Goal: Task Accomplishment & Management: Manage account settings

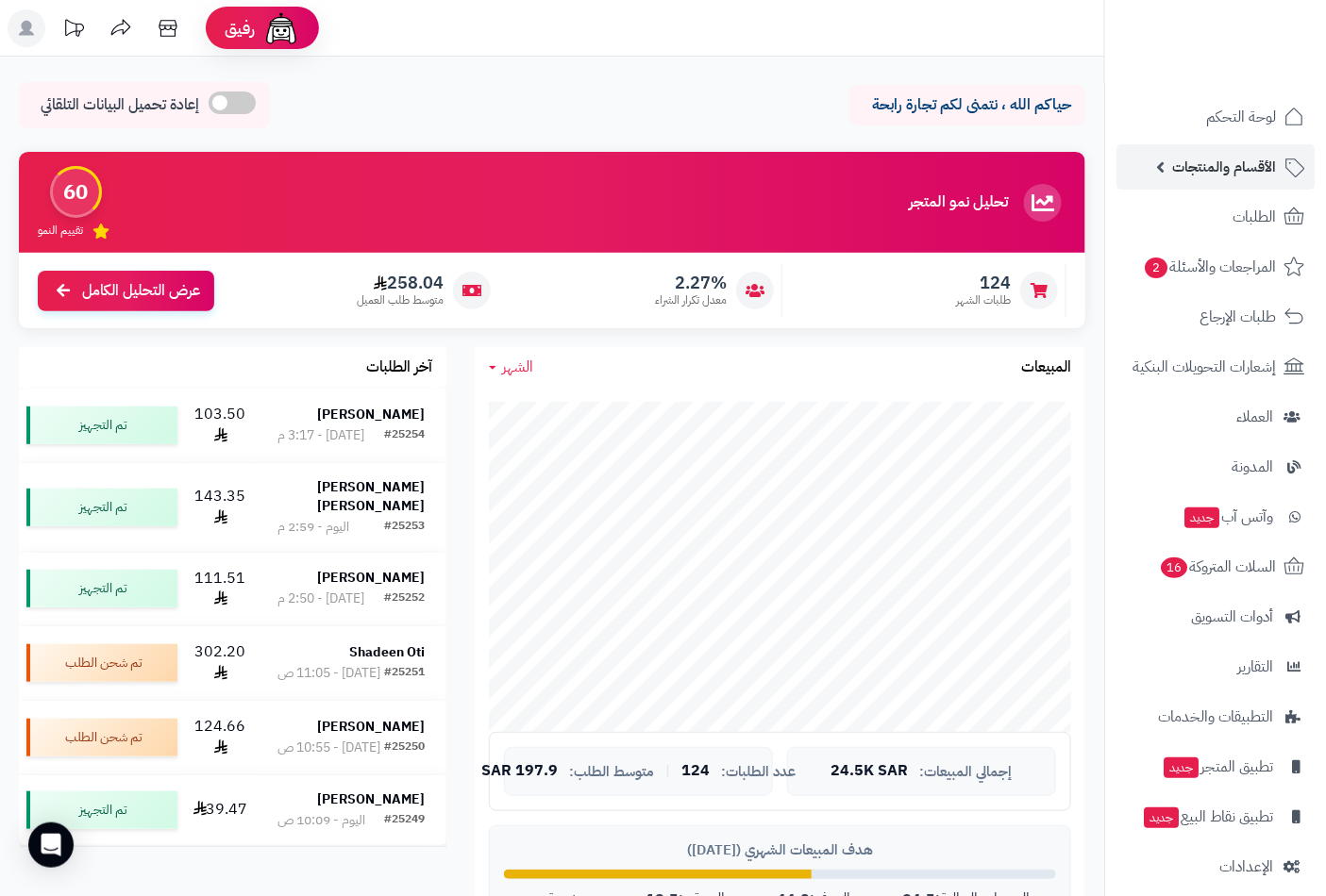
click at [1252, 170] on span "الأقسام والمنتجات" at bounding box center [1224, 167] width 104 height 26
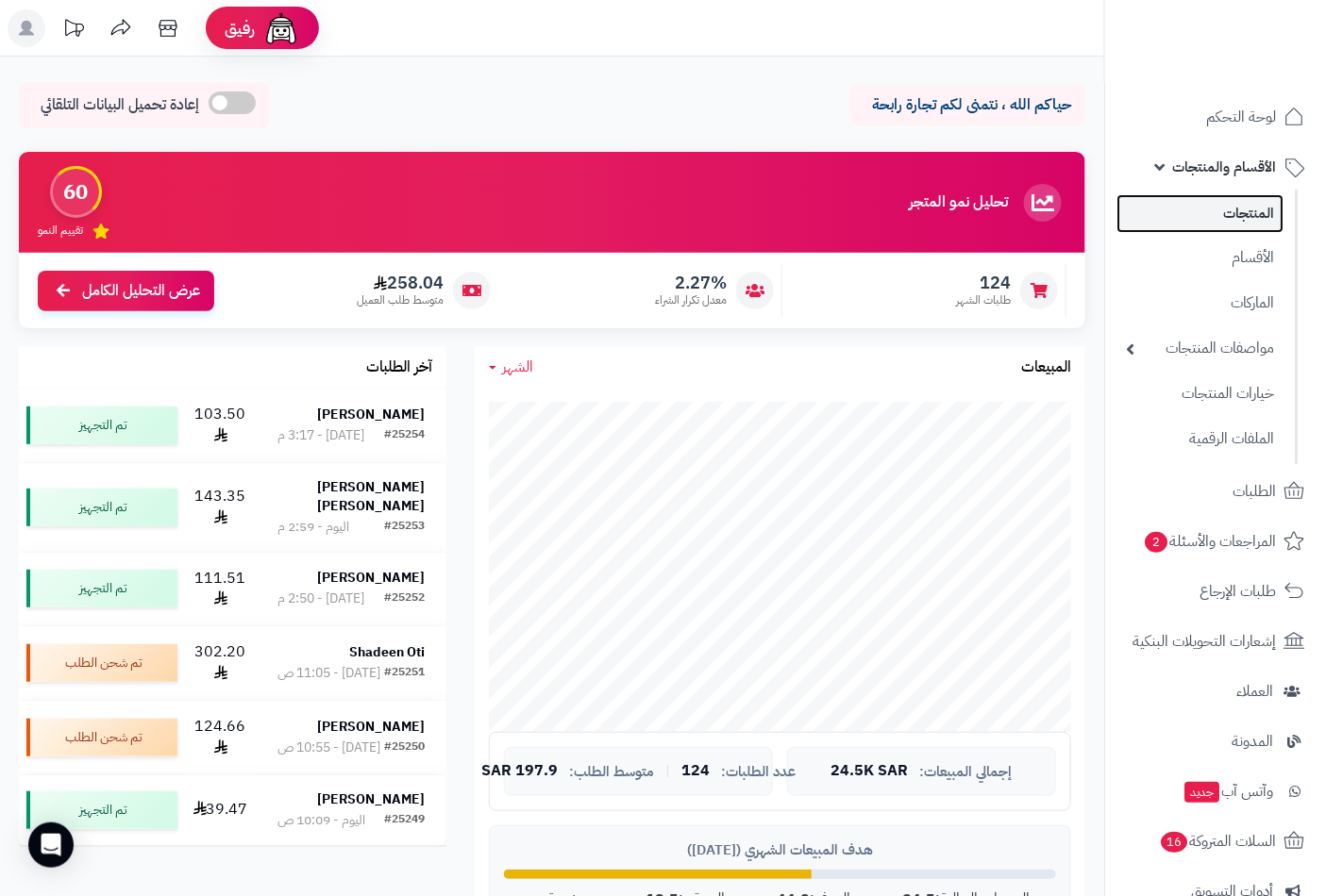
click at [1248, 217] on link "المنتجات" at bounding box center [1199, 213] width 167 height 39
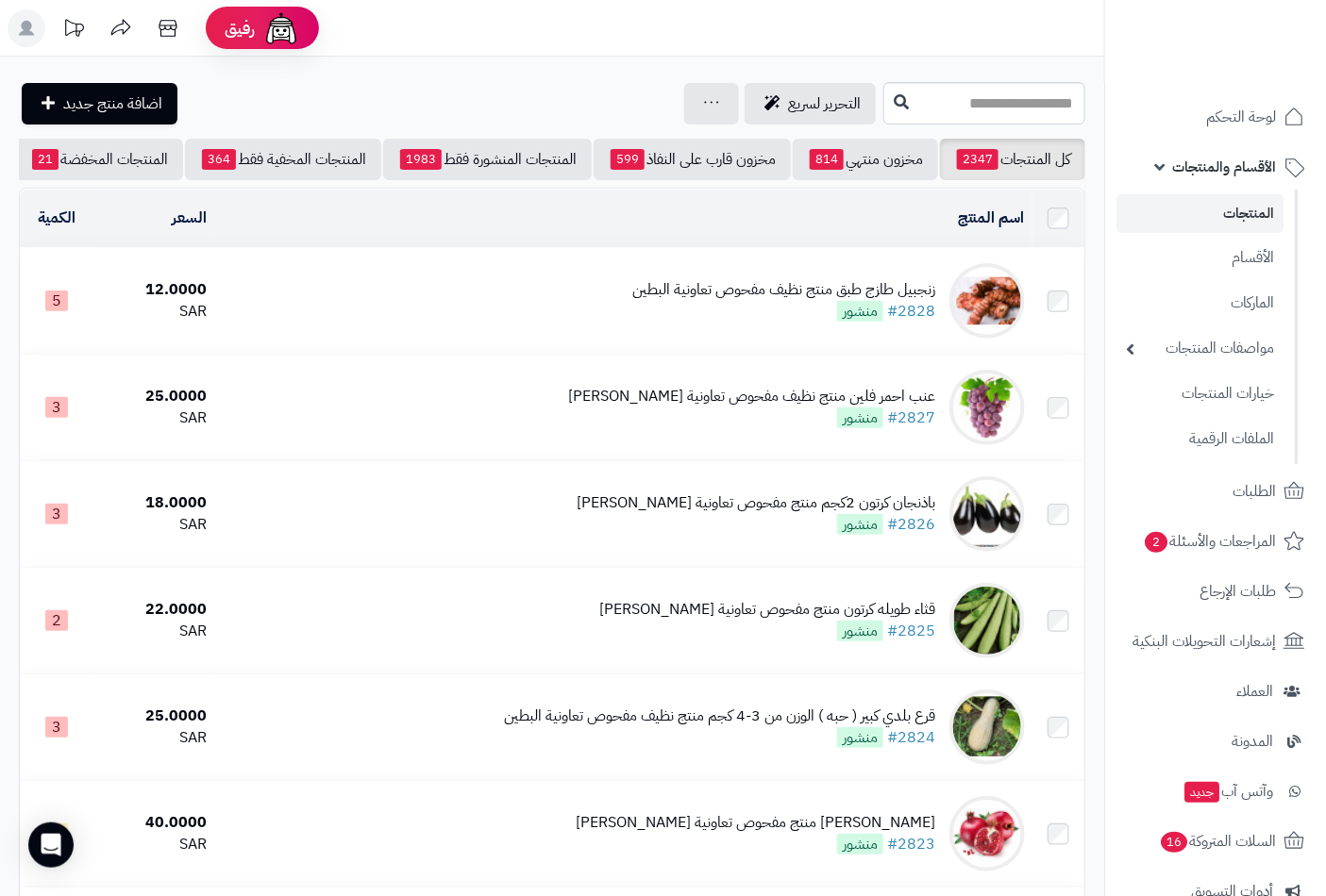
scroll to position [0, -178]
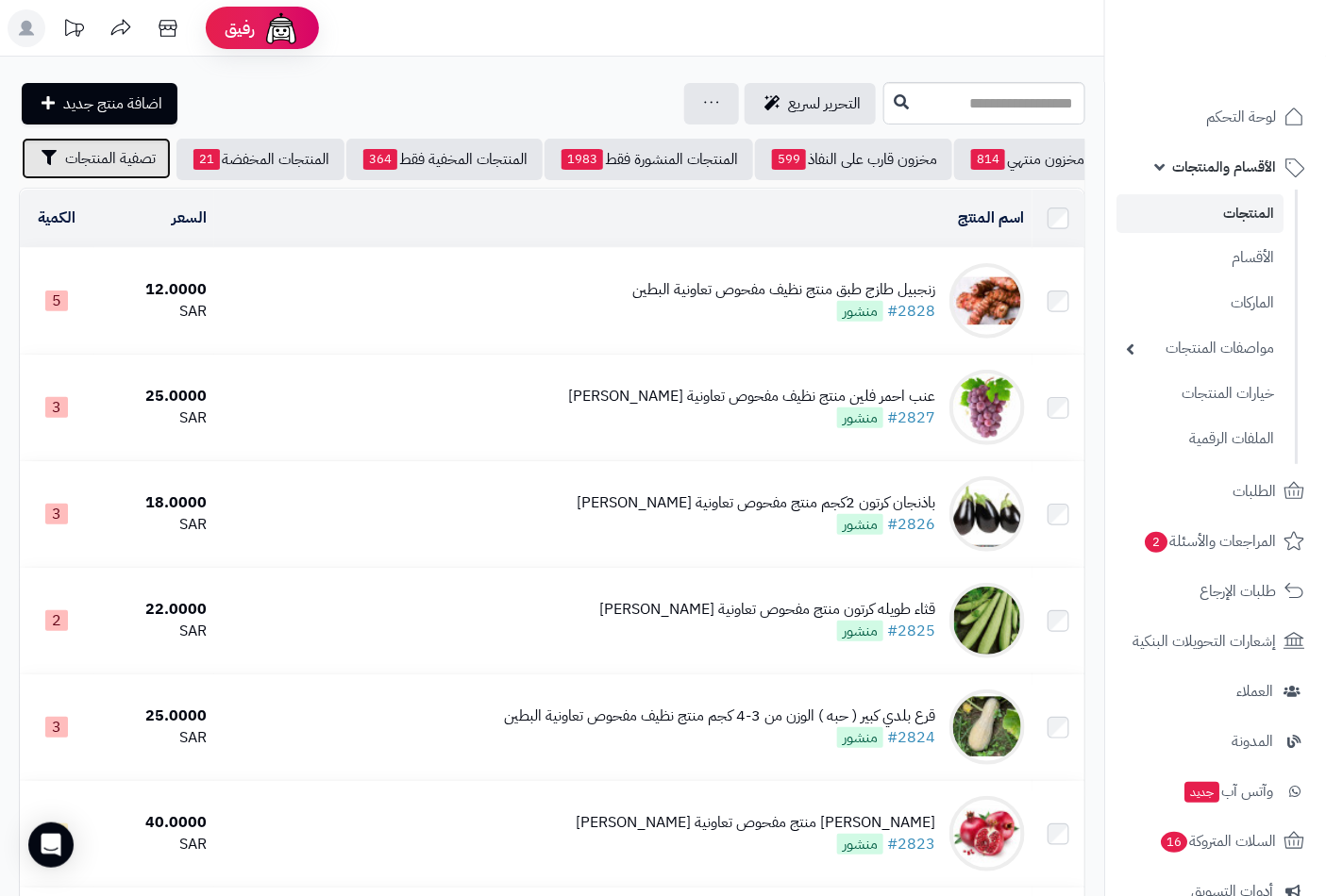
click at [130, 158] on span "تصفية المنتجات" at bounding box center [110, 159] width 91 height 23
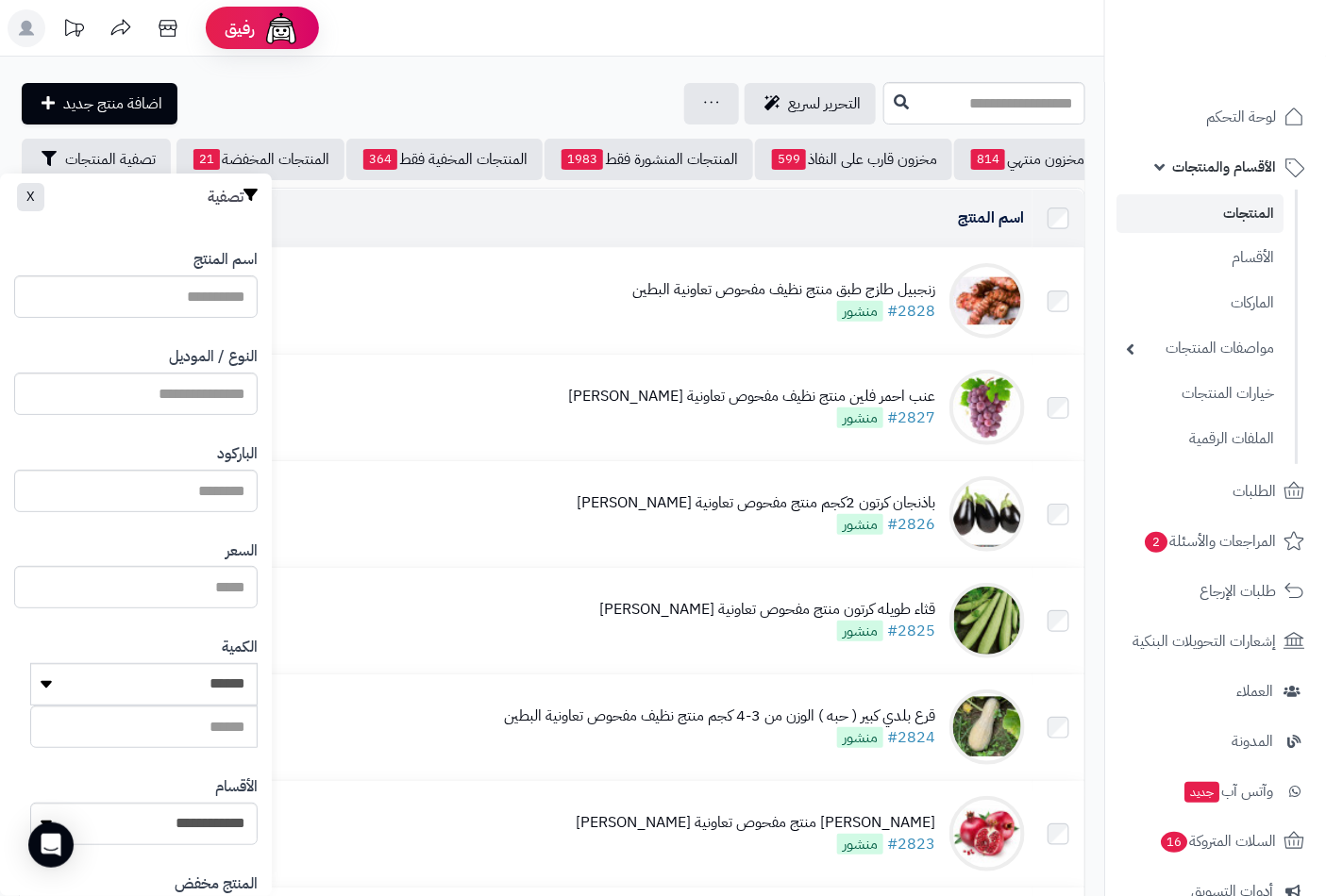
click at [212, 362] on label "النوع / الموديل" at bounding box center [213, 357] width 89 height 22
click at [212, 373] on input "النوع / الموديل" at bounding box center [136, 394] width 244 height 42
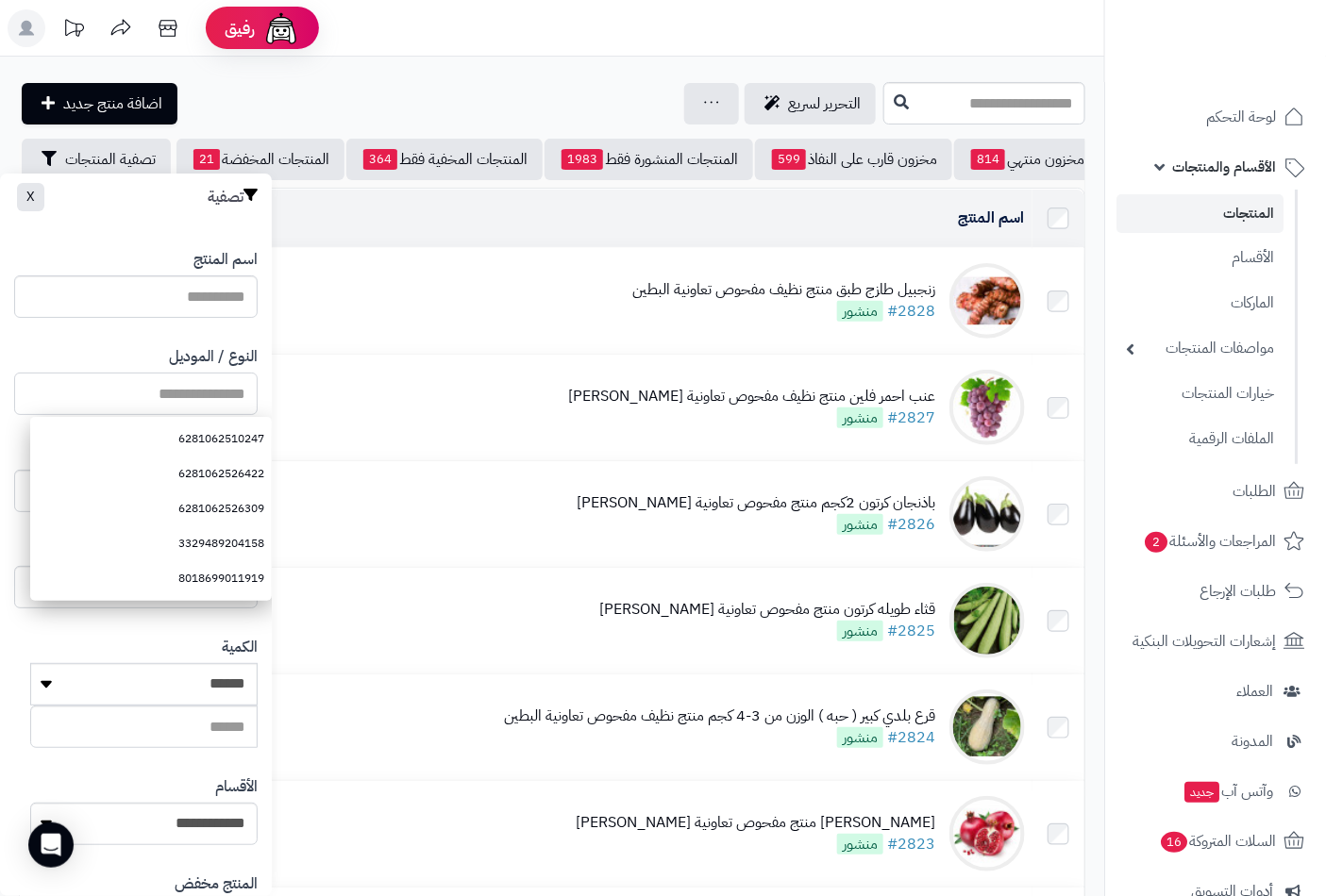
paste input "**********"
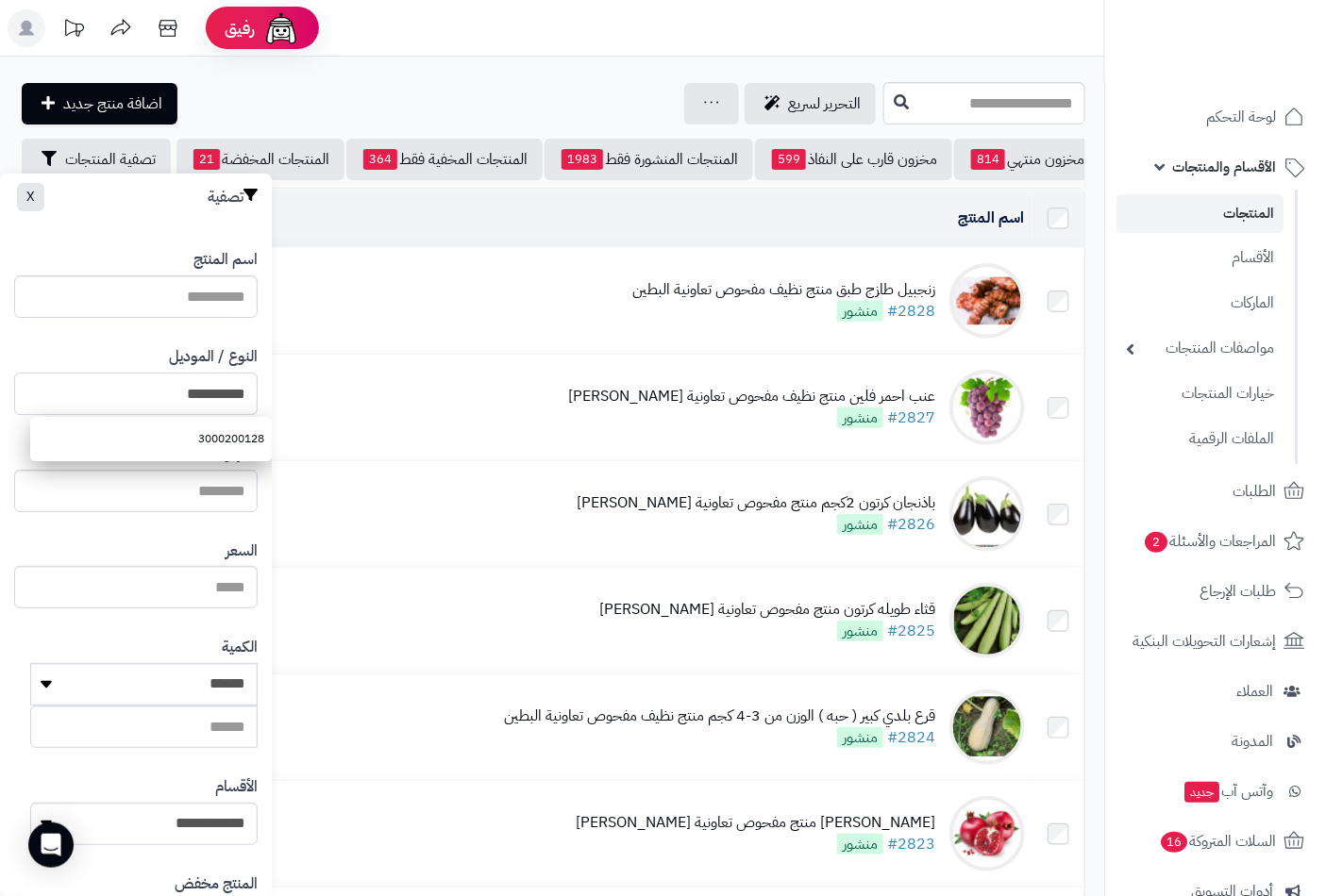
scroll to position [258, 0]
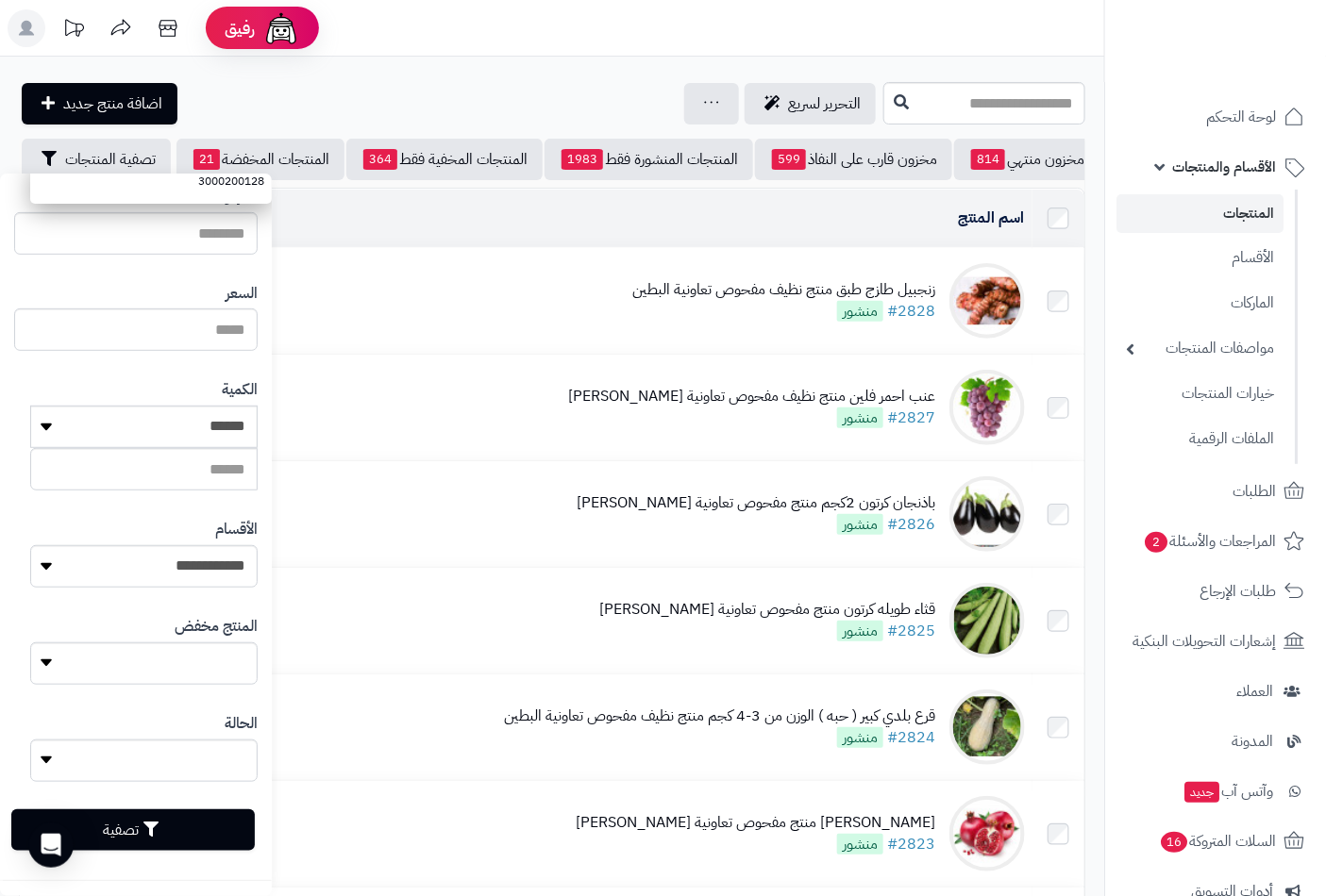
type input "**********"
click at [170, 831] on button "تصفية" at bounding box center [133, 830] width 244 height 42
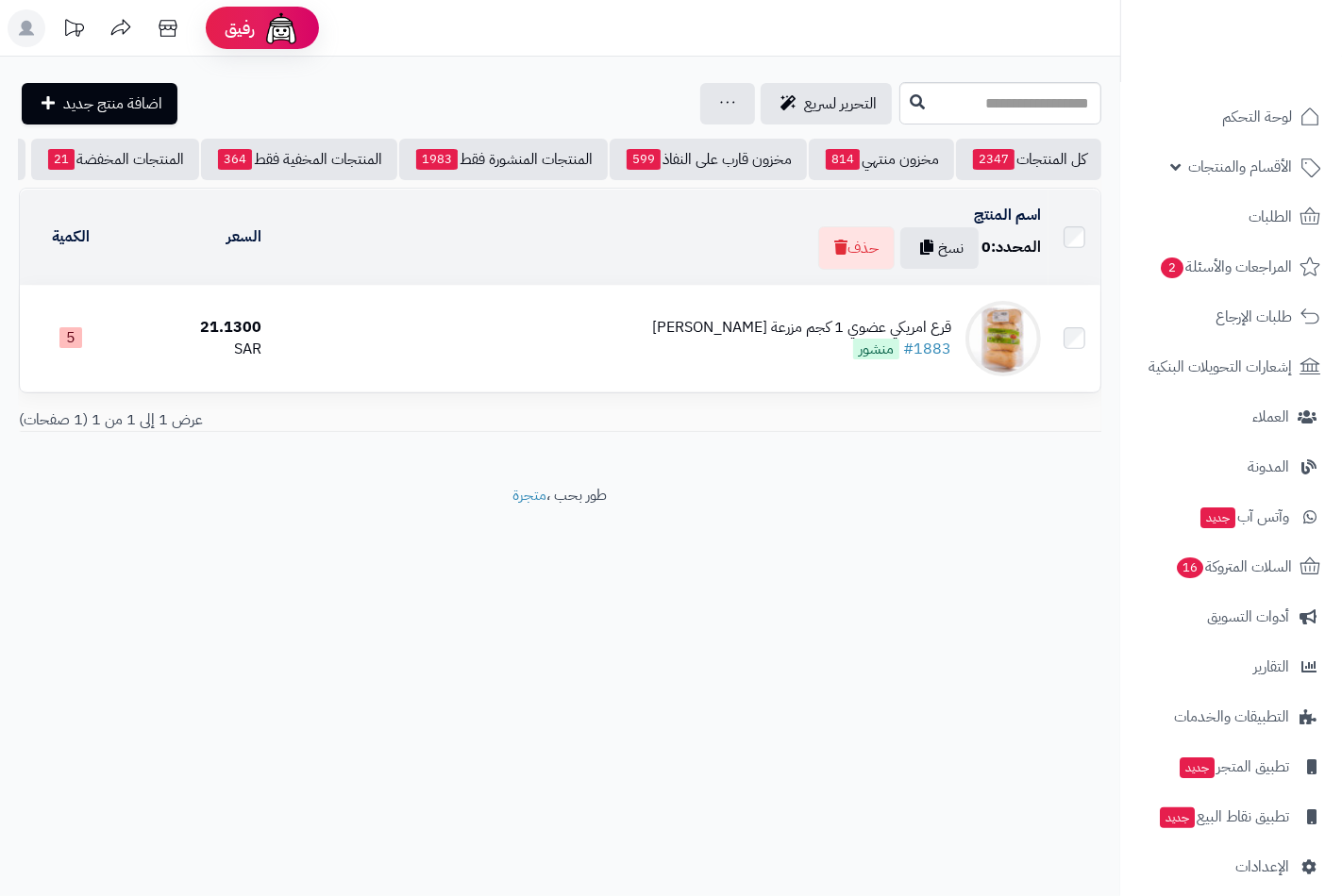
click at [824, 339] on div "قرع امريكي عضوي 1 كجم مزرعة الشهوان" at bounding box center [802, 328] width 299 height 22
click at [840, 339] on div "قرع امريكي عضوي 1 كجم مزرعة الشهوان" at bounding box center [802, 328] width 299 height 22
click at [765, 339] on div "قرع امريكي عضوي 1 كجم مزرعة الشهوان" at bounding box center [802, 328] width 299 height 22
click at [849, 339] on div "قرع امريكي عضوي 1 كجم مزرعة الشهوان" at bounding box center [802, 328] width 299 height 22
click at [875, 339] on div "قرع امريكي عضوي 1 كجم مزرعة الشهوان" at bounding box center [802, 328] width 299 height 22
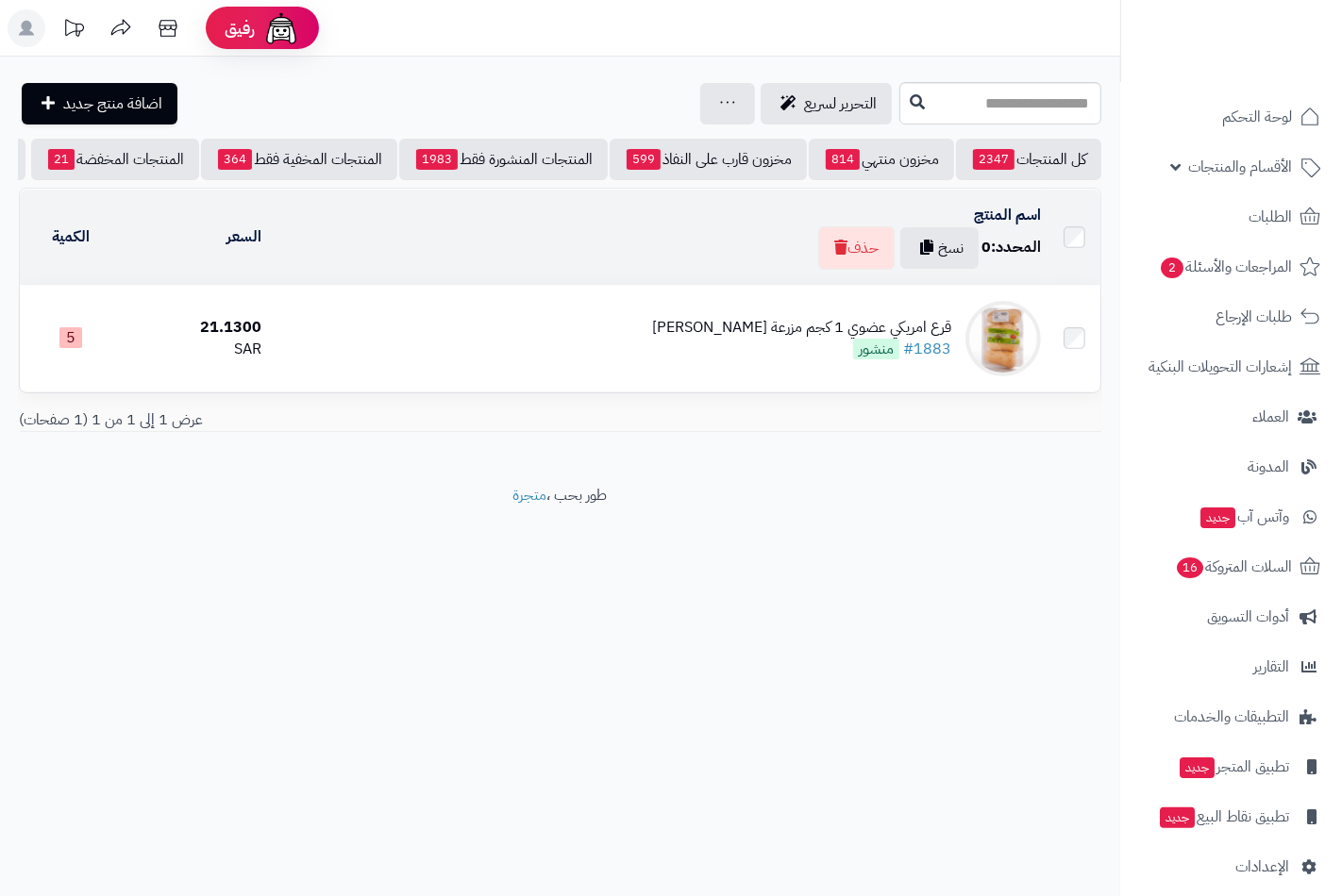
click at [894, 339] on div "قرع امريكي عضوي 1 كجم مزرعة الشهوان" at bounding box center [802, 328] width 299 height 22
click at [852, 339] on div "قرع امريكي عضوي 1 كجم مزرعة الشهوان" at bounding box center [802, 328] width 299 height 22
click at [243, 339] on div "21.1300" at bounding box center [195, 328] width 132 height 22
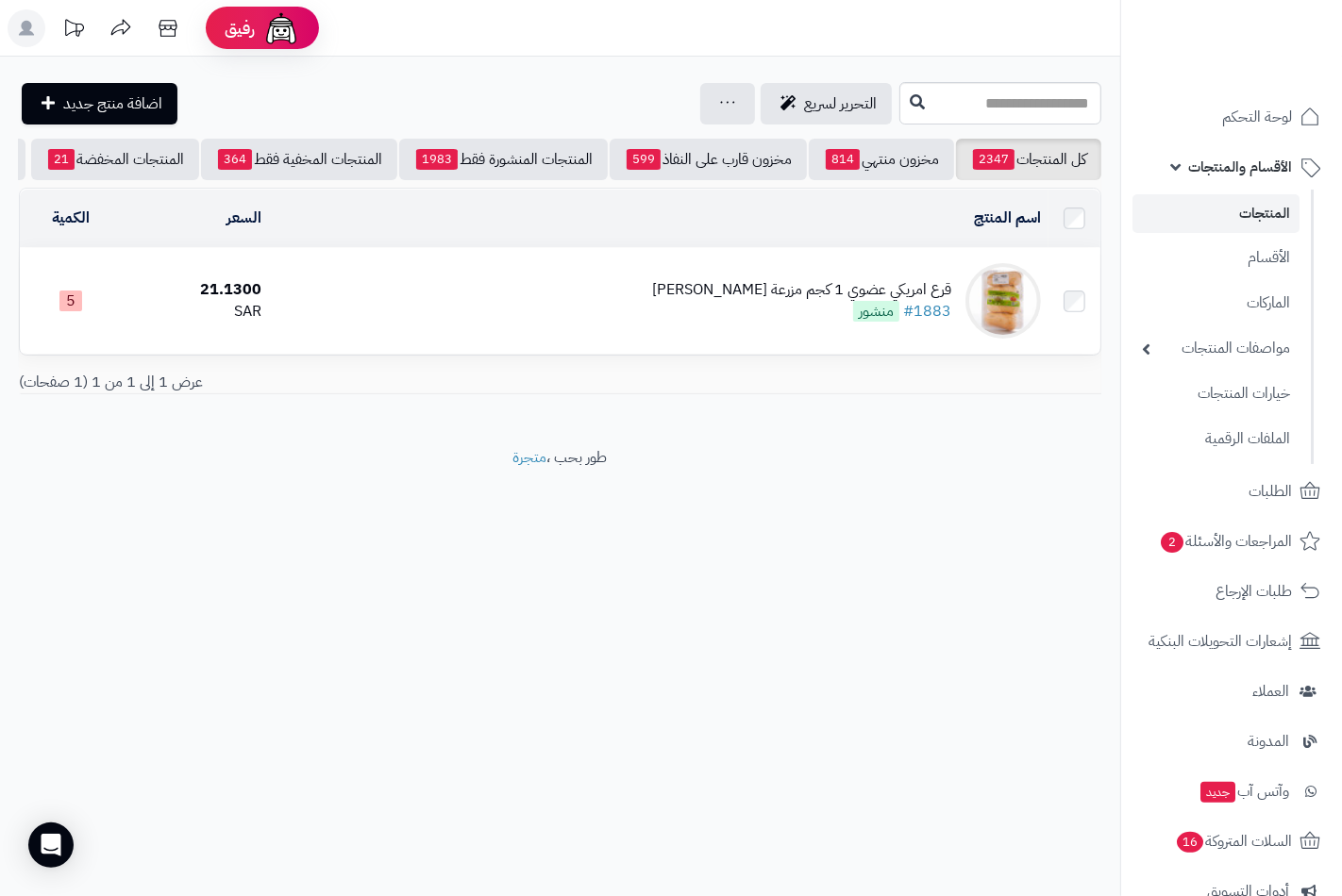
click at [832, 301] on div "قرع امريكي عضوي 1 كجم مزرعة الشهوان" at bounding box center [802, 290] width 299 height 22
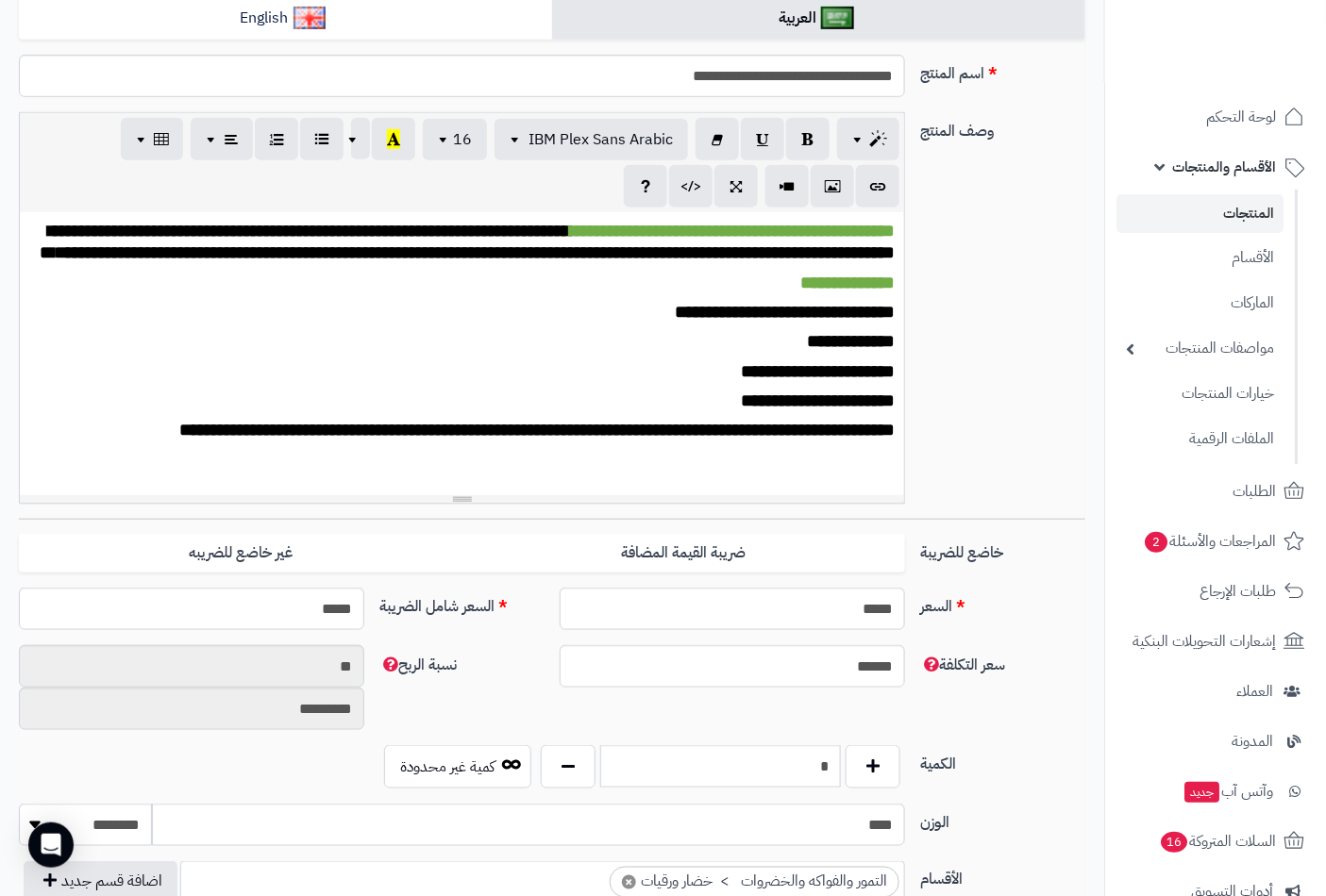
scroll to position [524, 0]
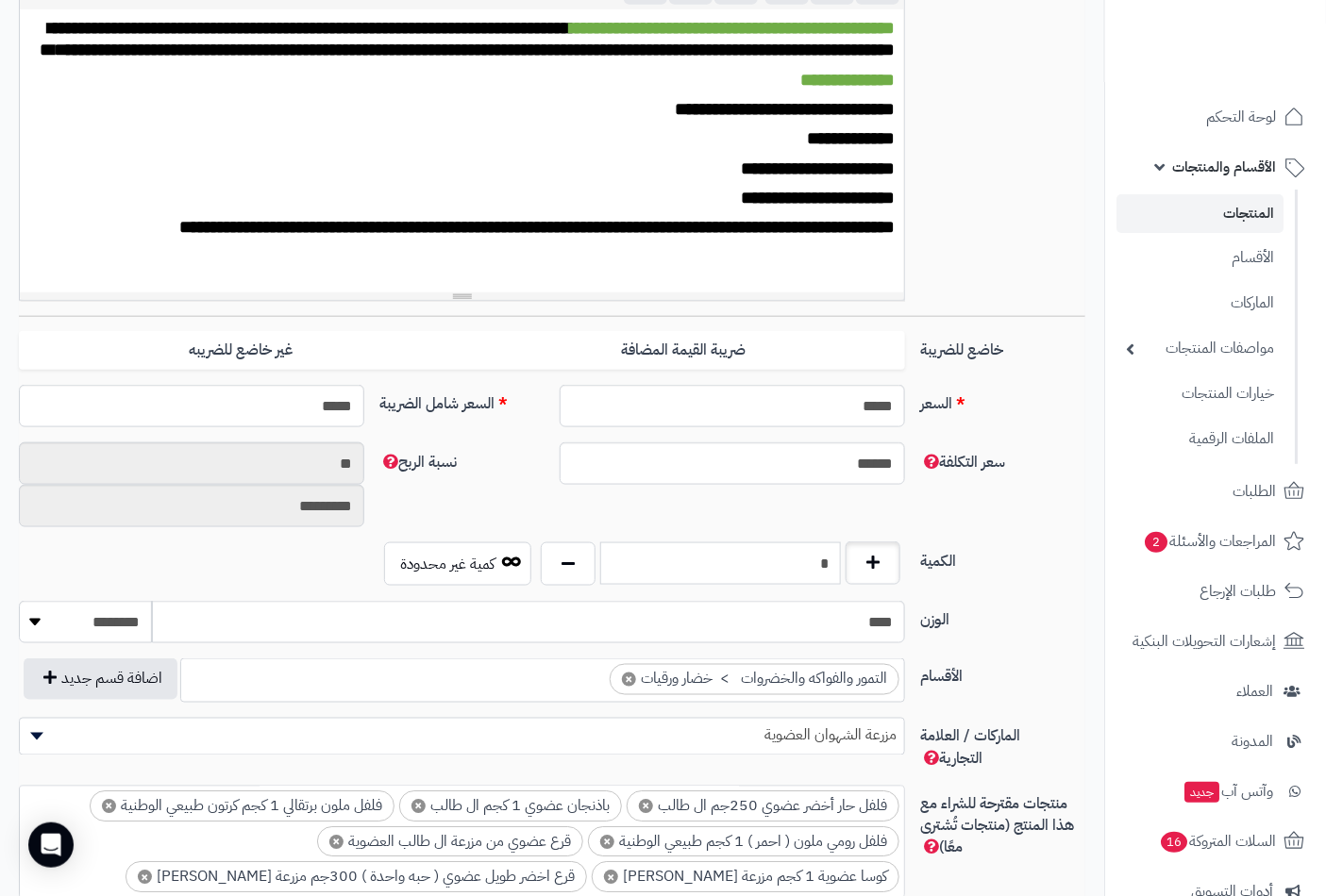
drag, startPoint x: 803, startPoint y: 557, endPoint x: 883, endPoint y: 551, distance: 80.2
click at [883, 551] on div "*" at bounding box center [721, 565] width 369 height 43
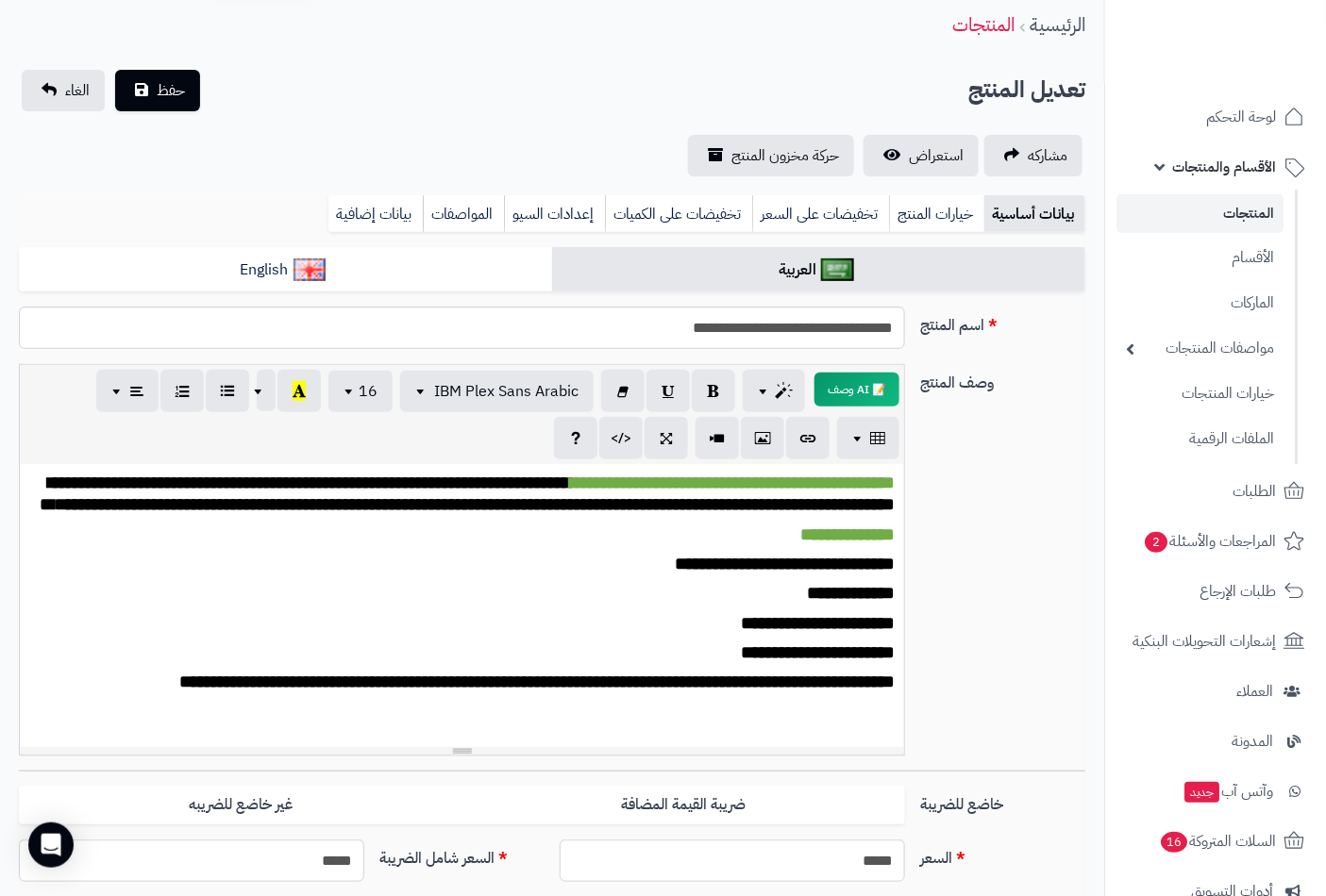
scroll to position [0, 0]
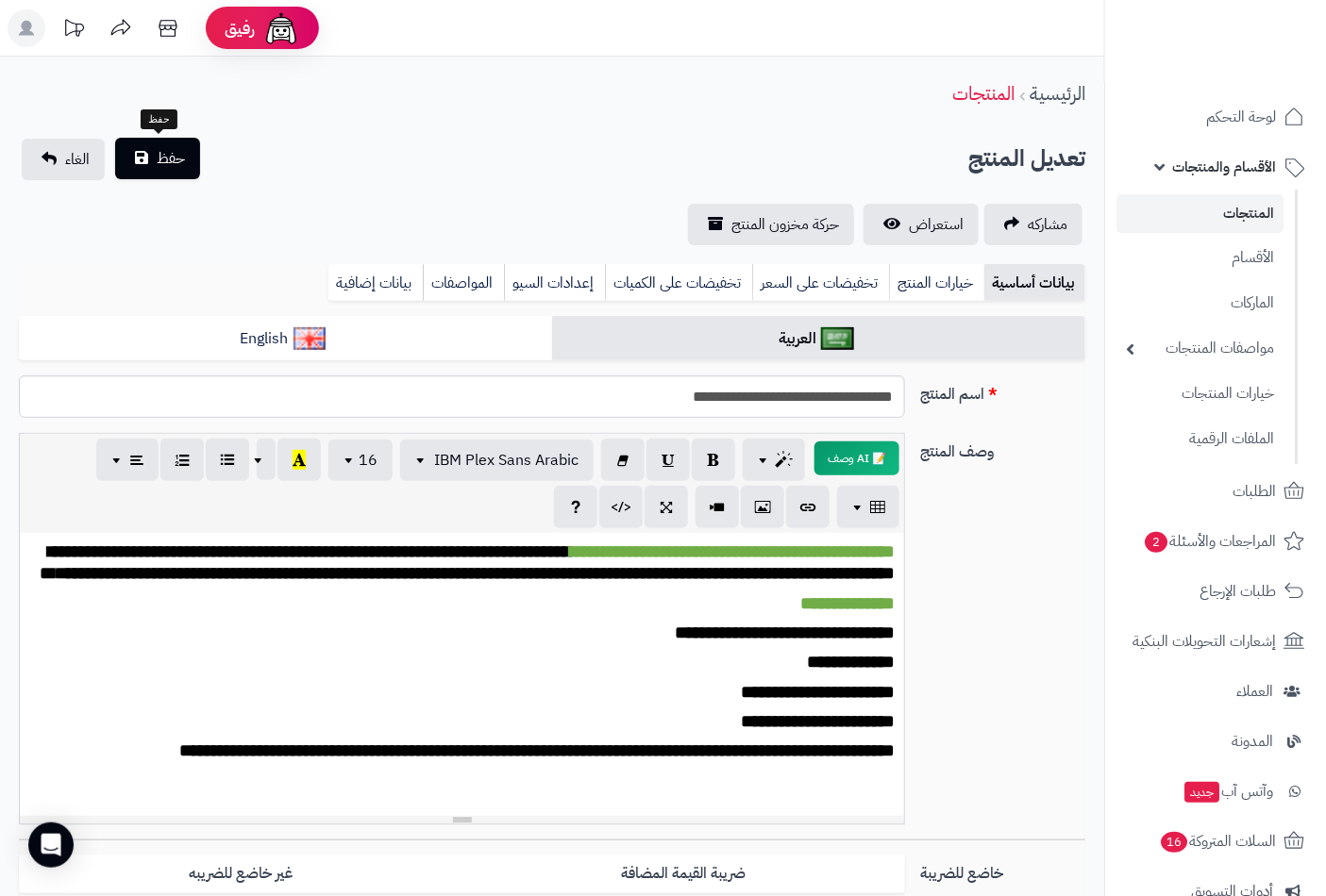
type input "*"
click at [186, 158] on button "حفظ" at bounding box center [158, 159] width 85 height 42
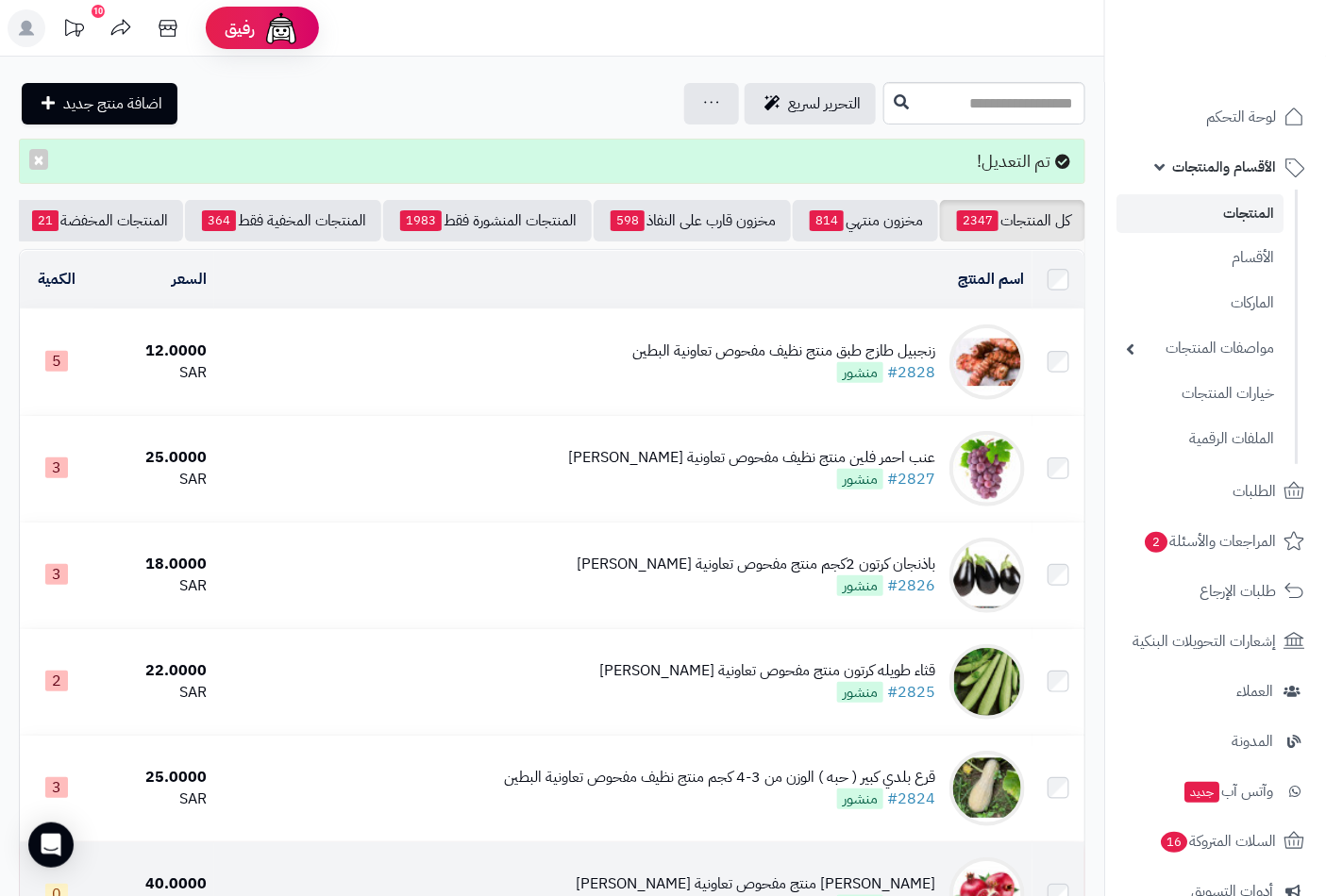
scroll to position [314, 0]
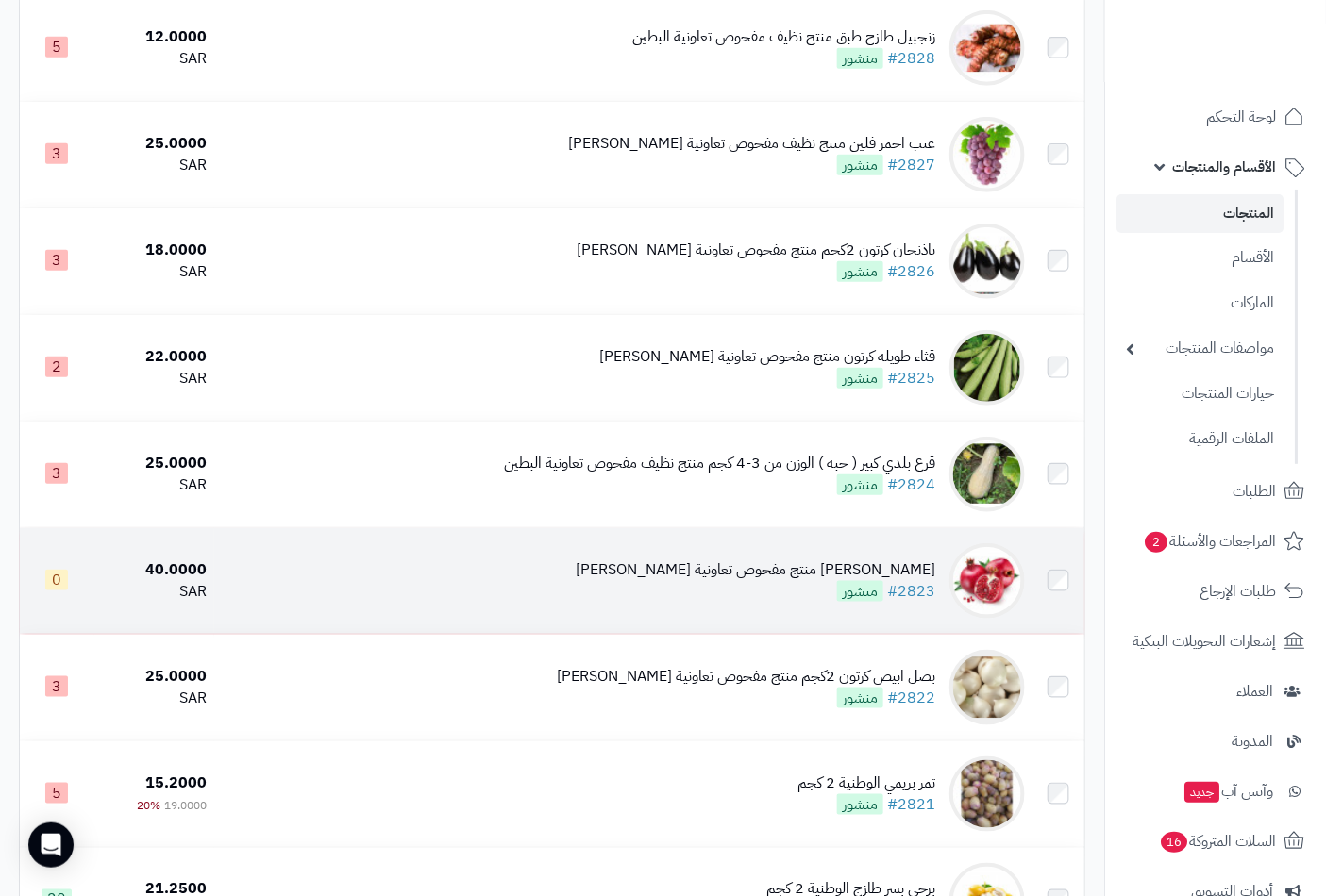
click at [897, 582] on div "[PERSON_NAME] منتج مفحوص تعاونية [PERSON_NAME]" at bounding box center [756, 570] width 360 height 22
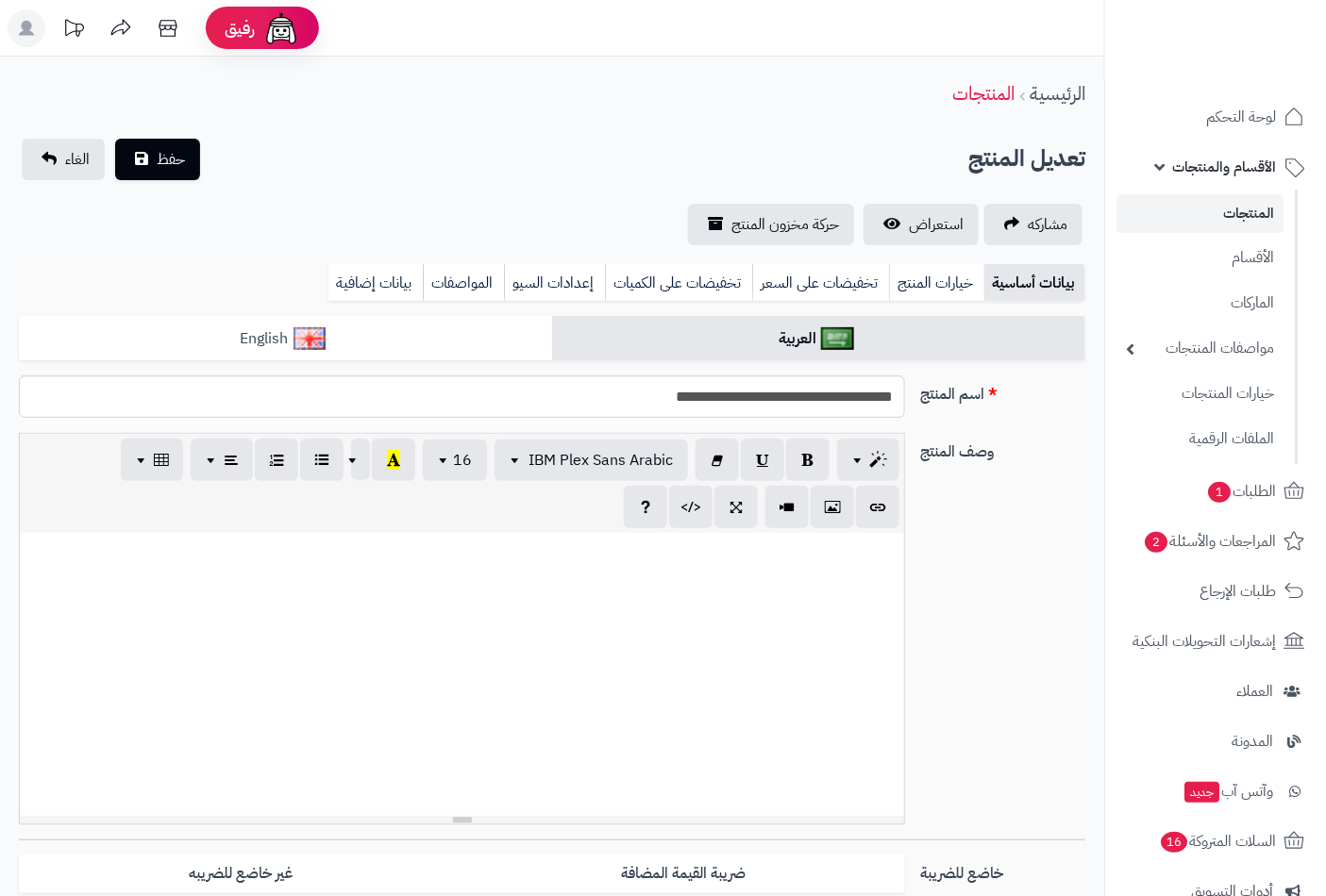
scroll to position [861, 0]
click at [374, 280] on link "بيانات إضافية" at bounding box center [376, 283] width 94 height 38
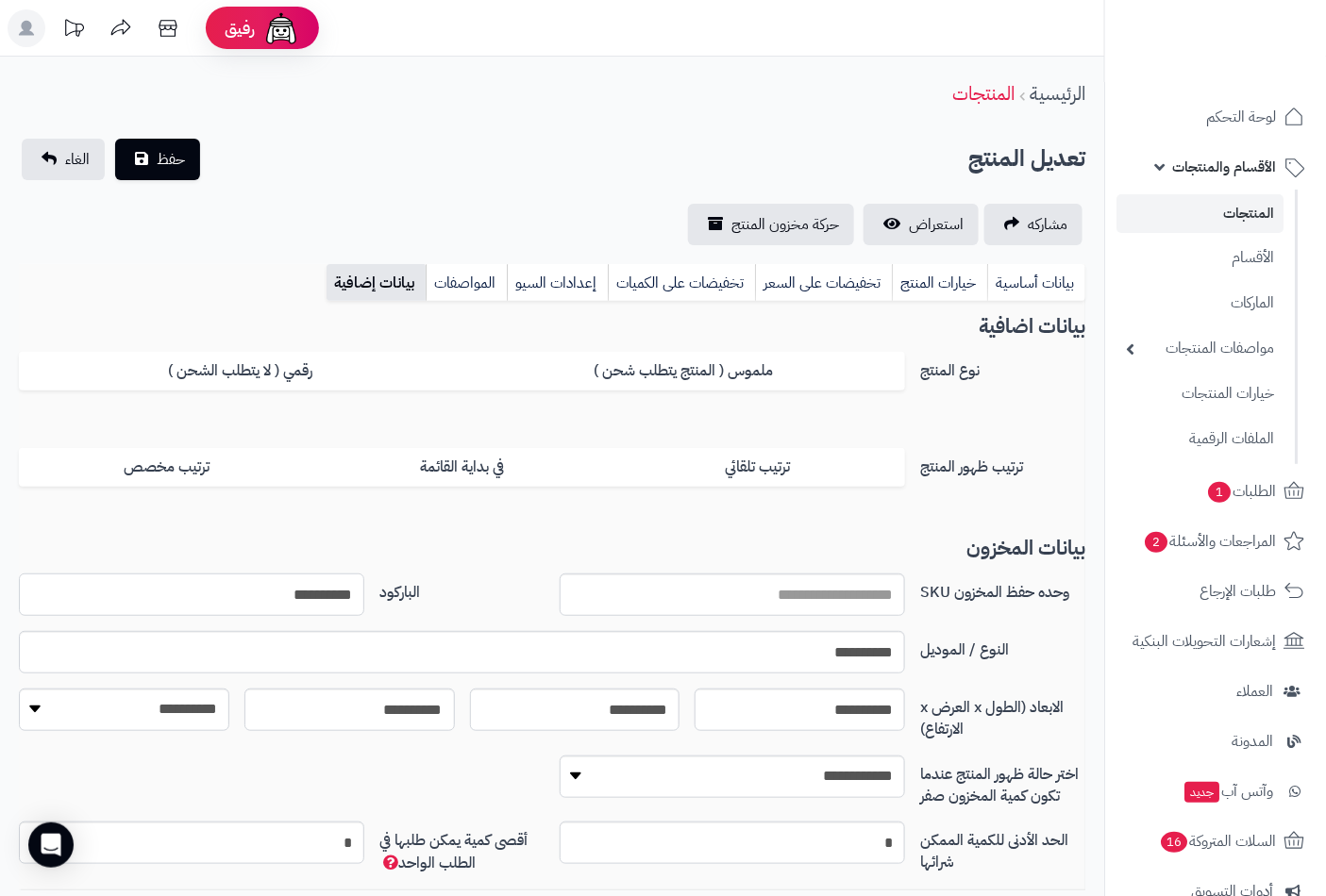
click at [308, 597] on input "**********" at bounding box center [192, 595] width 346 height 42
click at [161, 151] on span "حفظ" at bounding box center [171, 159] width 28 height 23
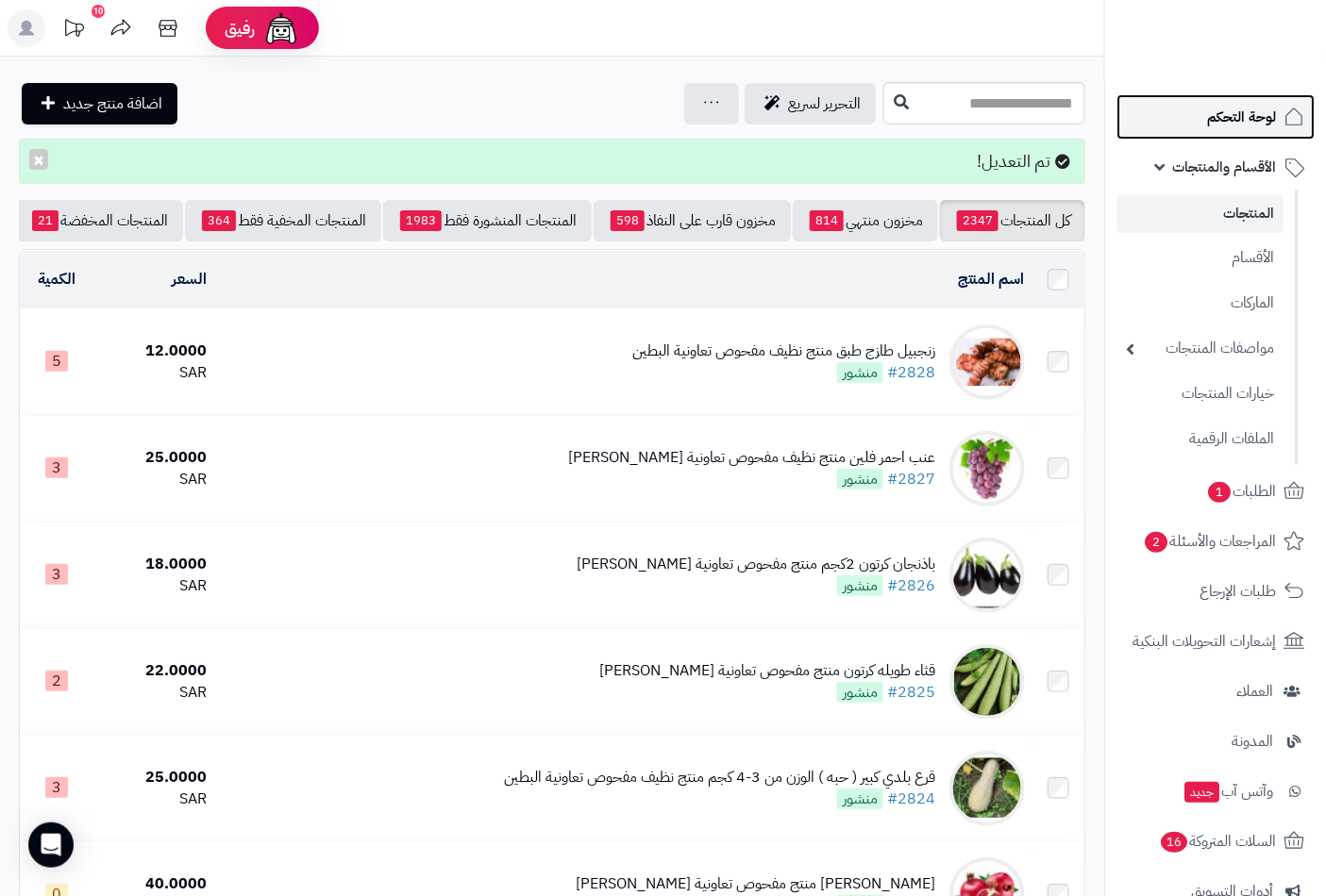
click at [1251, 95] on link "لوحة التحكم" at bounding box center [1216, 117] width 198 height 45
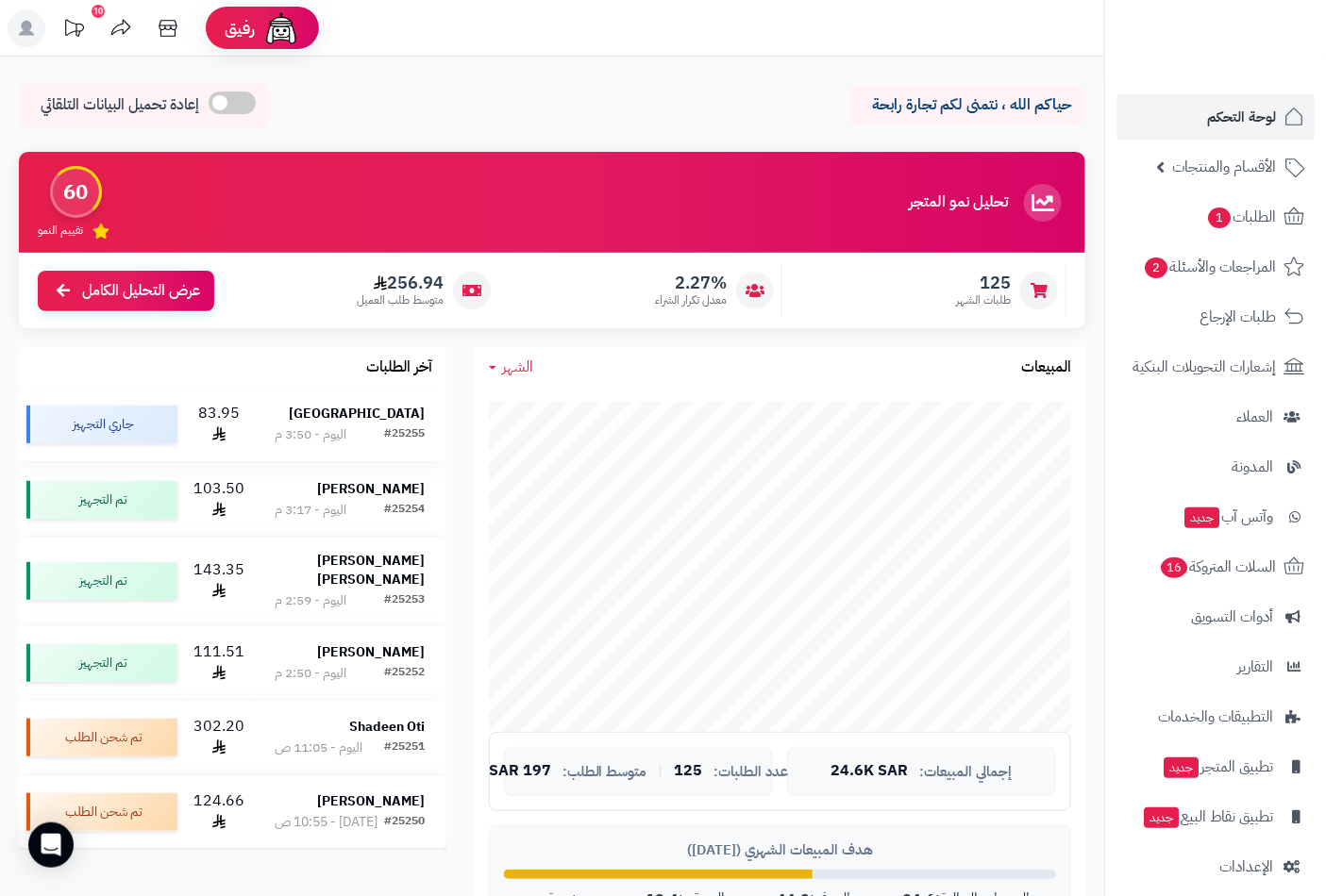
click at [371, 426] on div "#25255 اليوم - 3:50 م" at bounding box center [349, 435] width 150 height 19
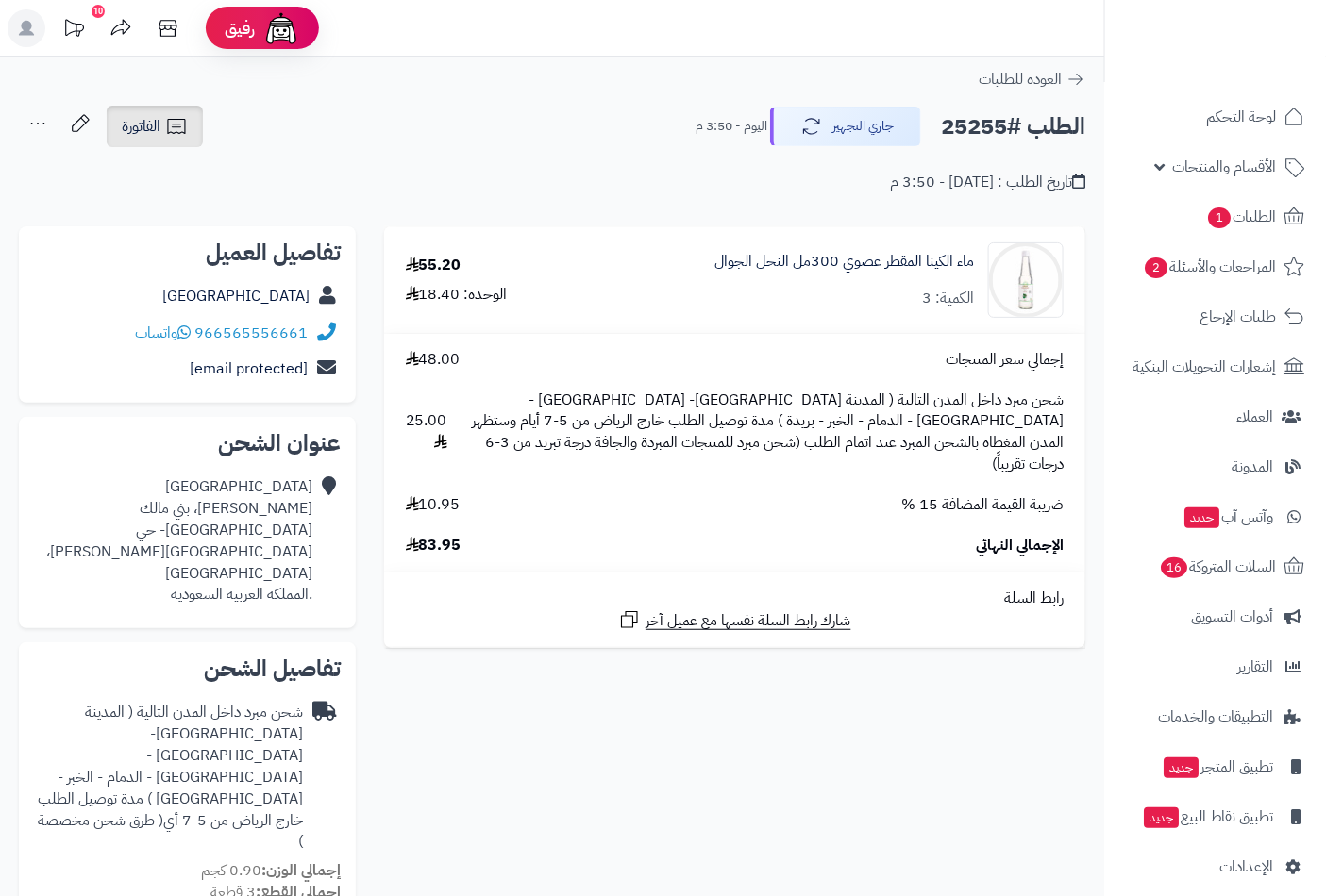
click at [146, 130] on span "الفاتورة" at bounding box center [141, 127] width 39 height 23
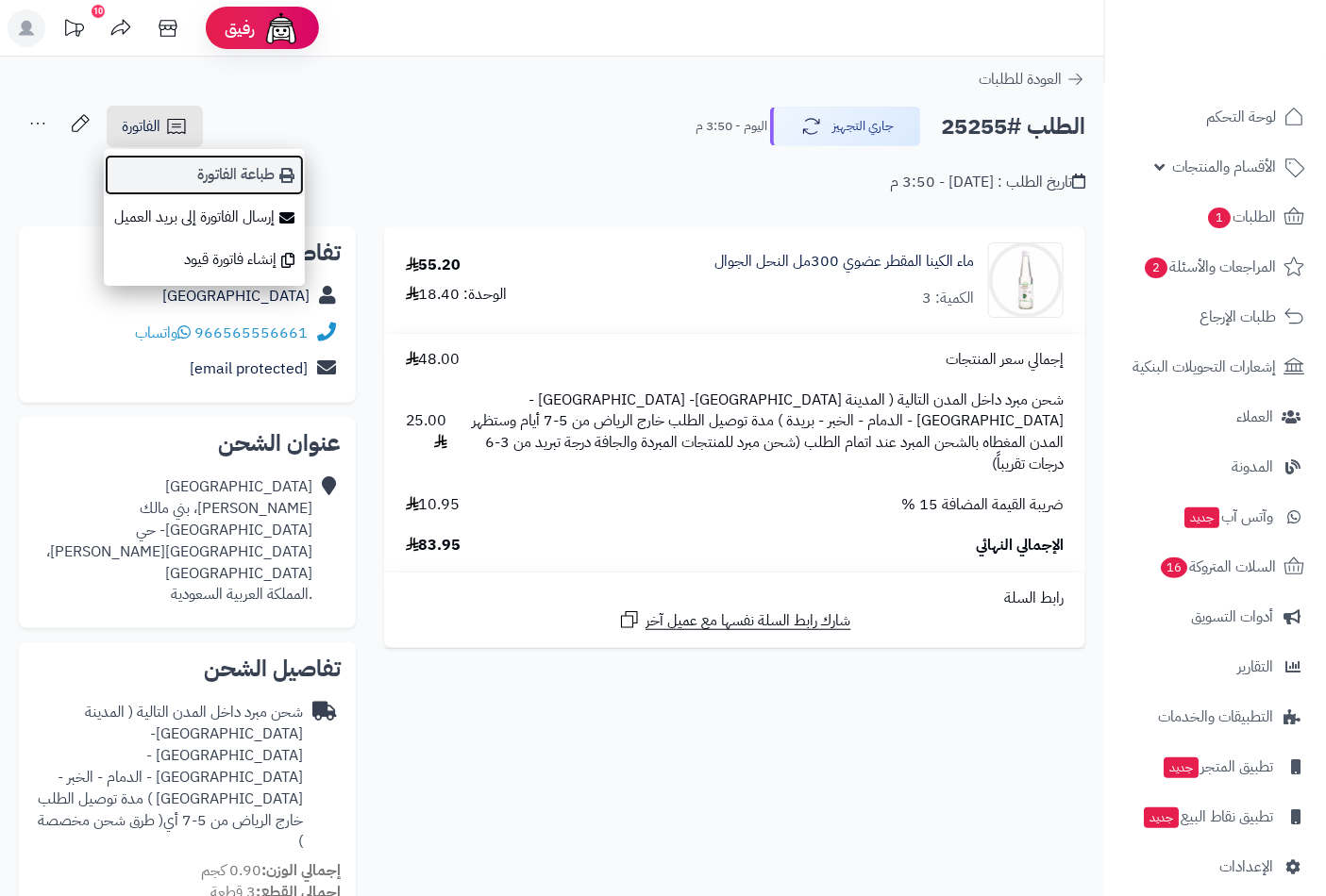
click at [234, 176] on link "طباعة الفاتورة" at bounding box center [204, 175] width 201 height 42
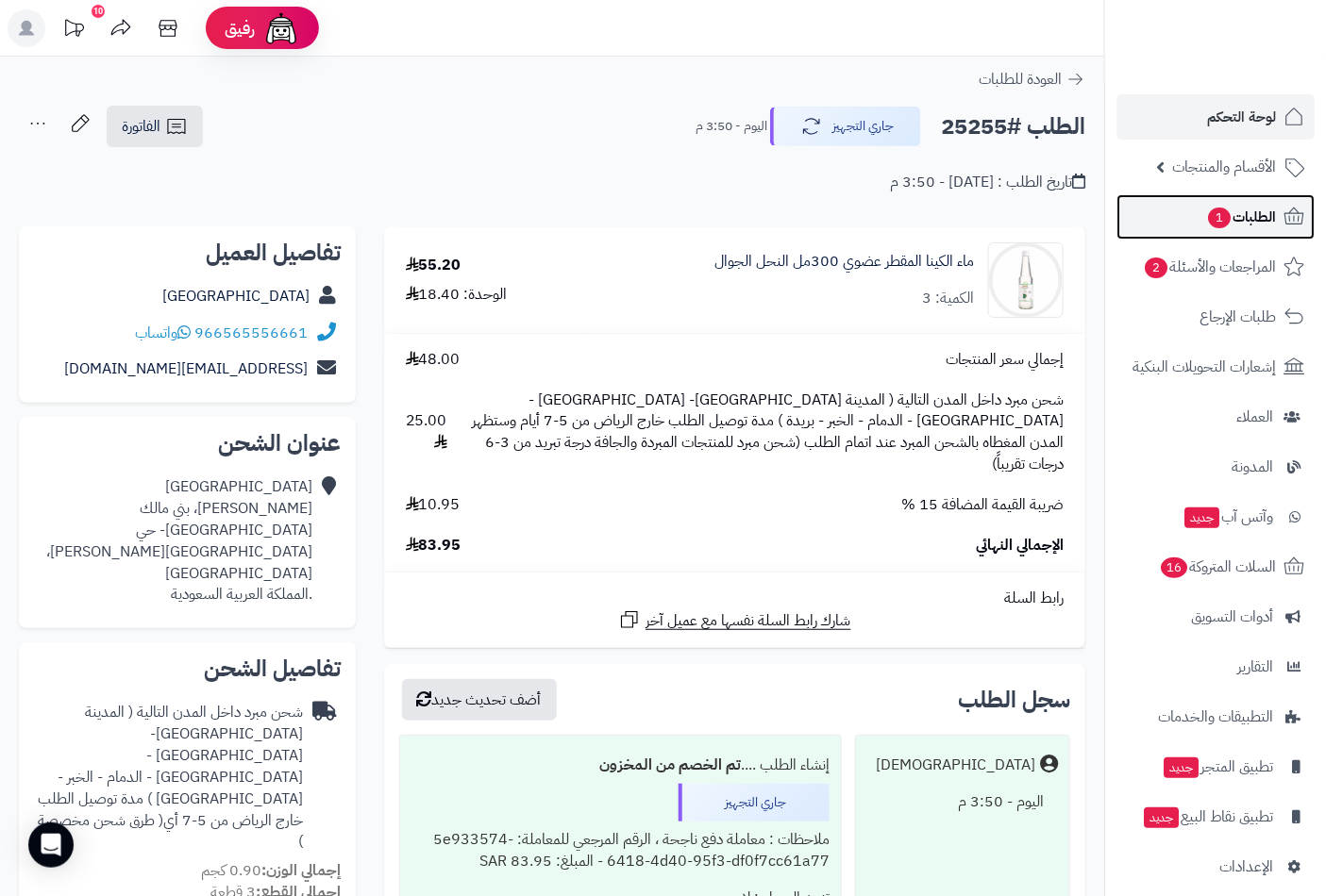
click at [1236, 213] on span "الطلبات 1" at bounding box center [1241, 217] width 70 height 26
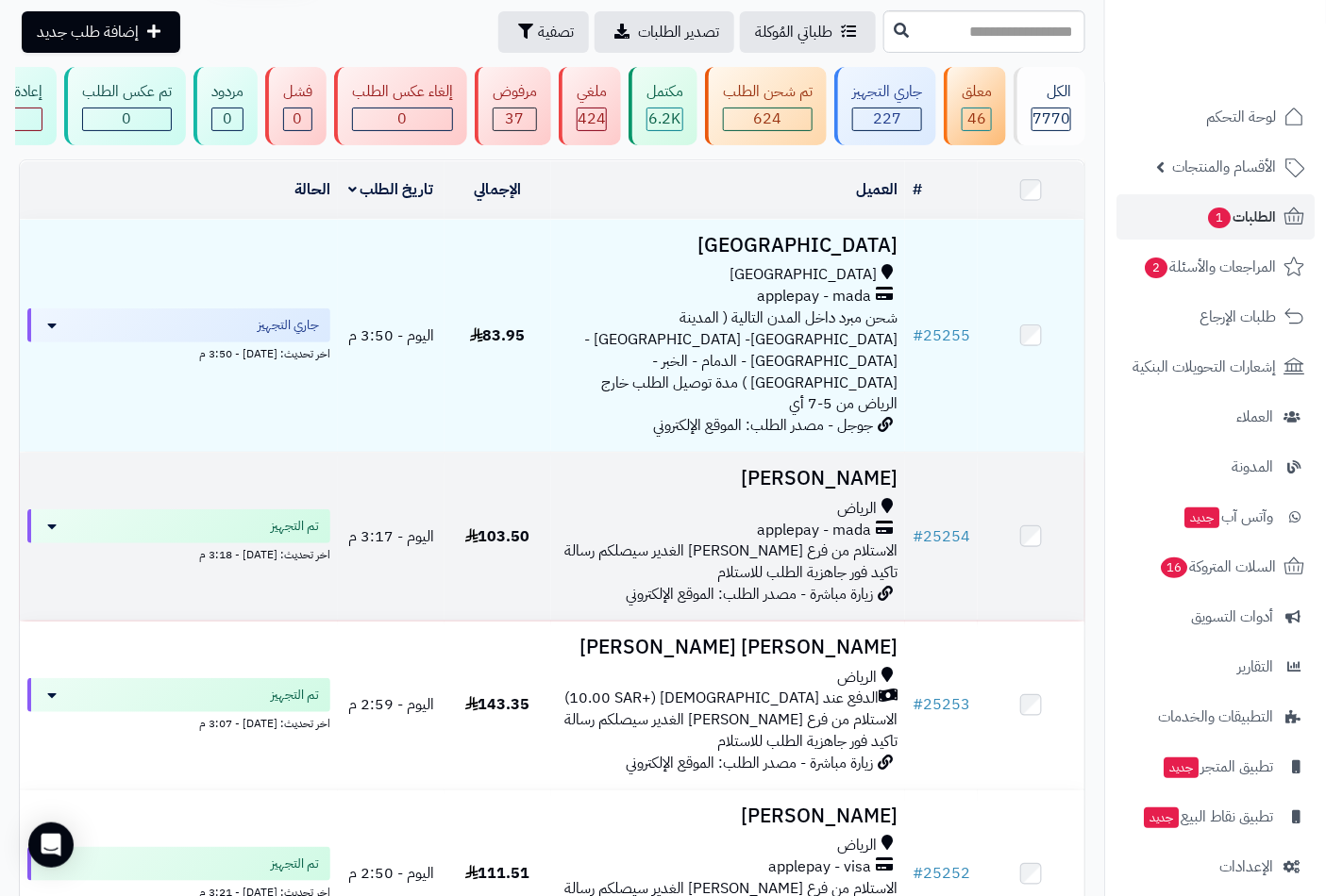
scroll to position [105, 0]
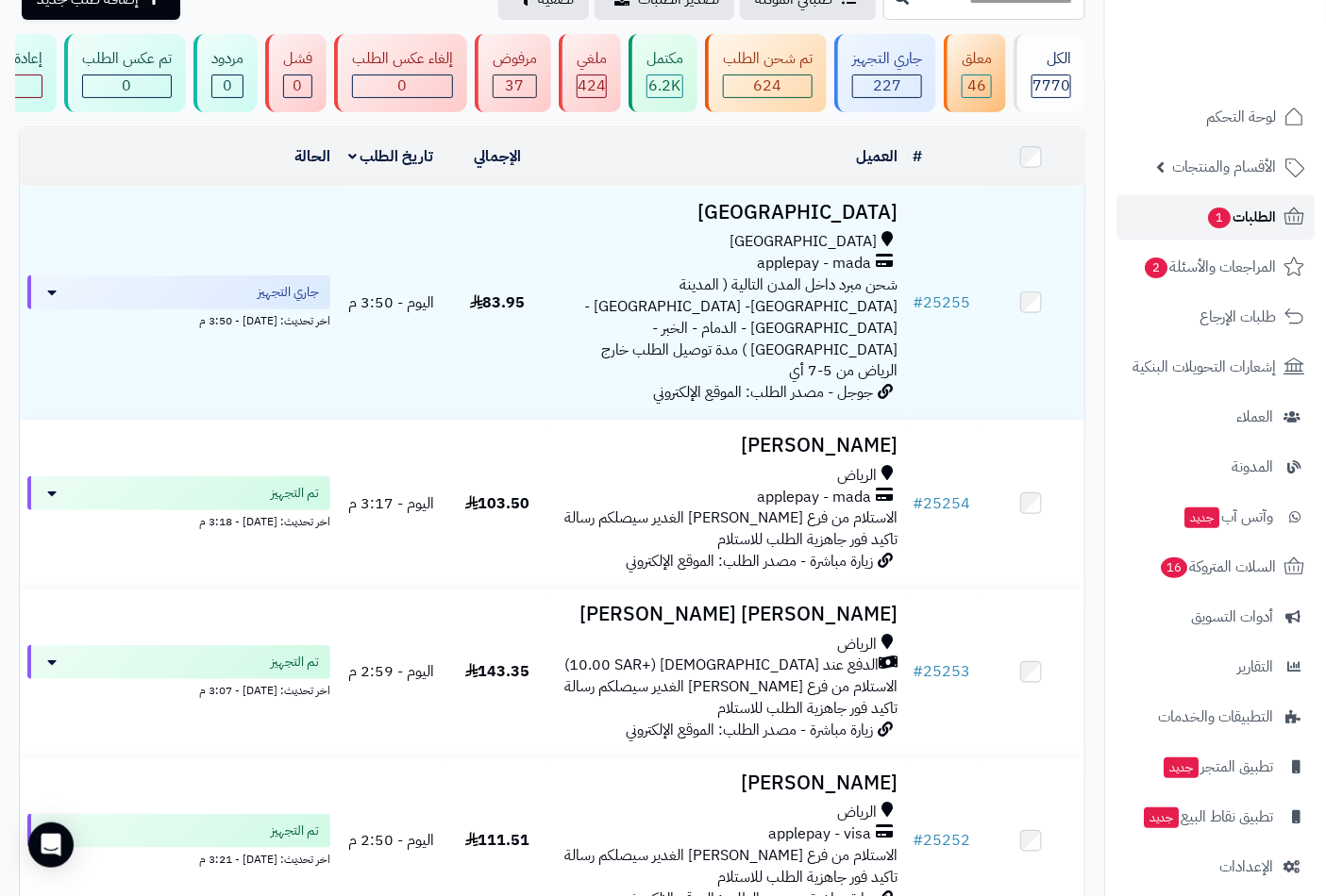
click at [1229, 210] on span "الطلبات 1" at bounding box center [1241, 217] width 70 height 26
